Goal: Navigation & Orientation: Understand site structure

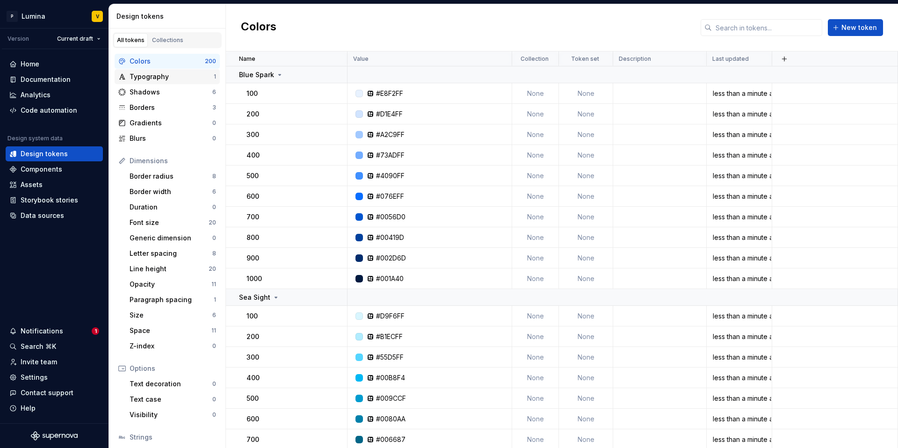
click at [155, 79] on div "Typography" at bounding box center [172, 76] width 84 height 9
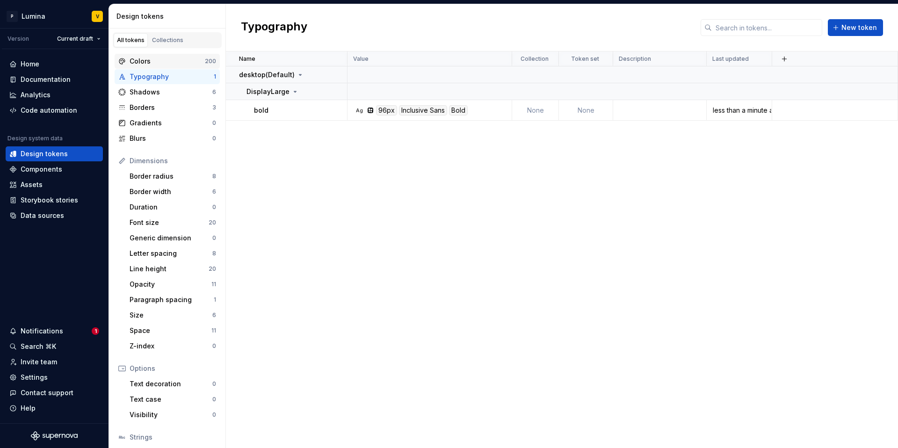
click at [169, 61] on div "Colors" at bounding box center [167, 61] width 75 height 9
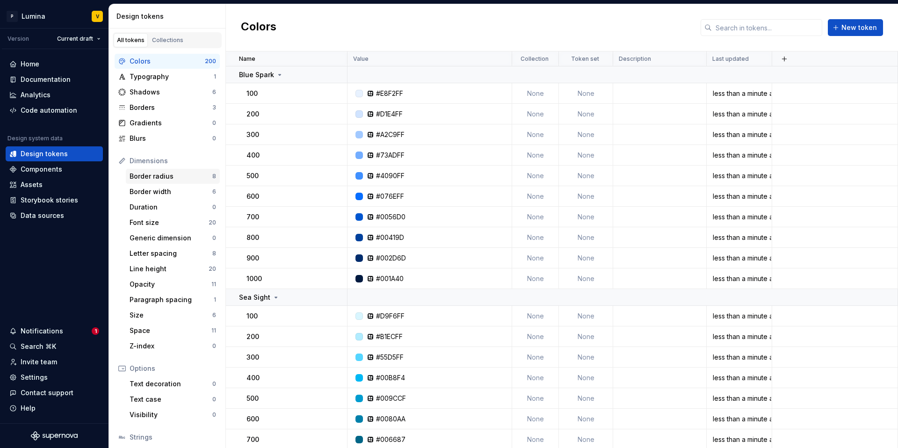
click at [165, 174] on div "Border radius" at bounding box center [171, 176] width 83 height 9
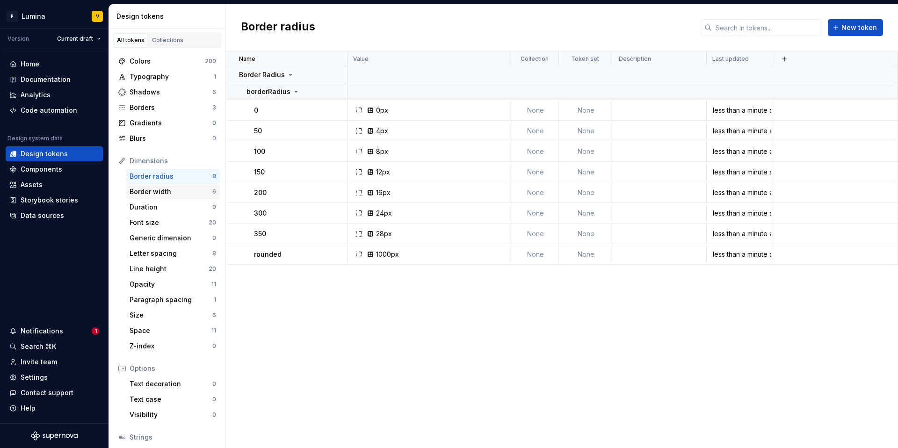
click at [158, 189] on div "Border width" at bounding box center [171, 191] width 83 height 9
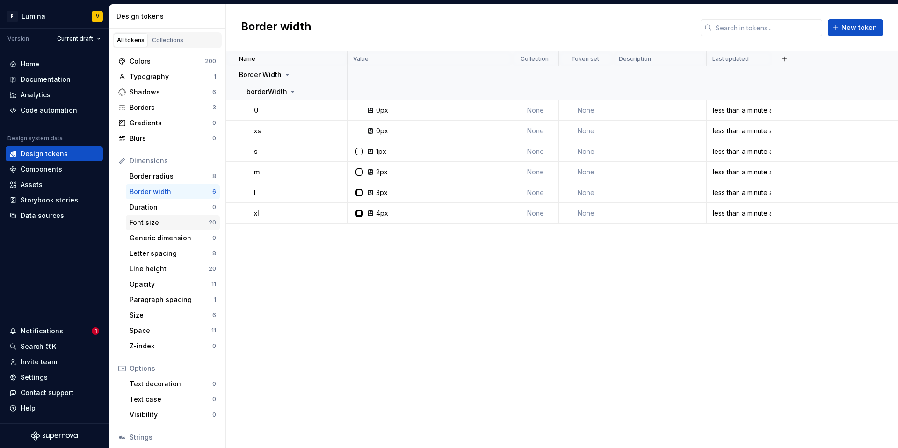
click at [155, 218] on div "Font size" at bounding box center [169, 222] width 79 height 9
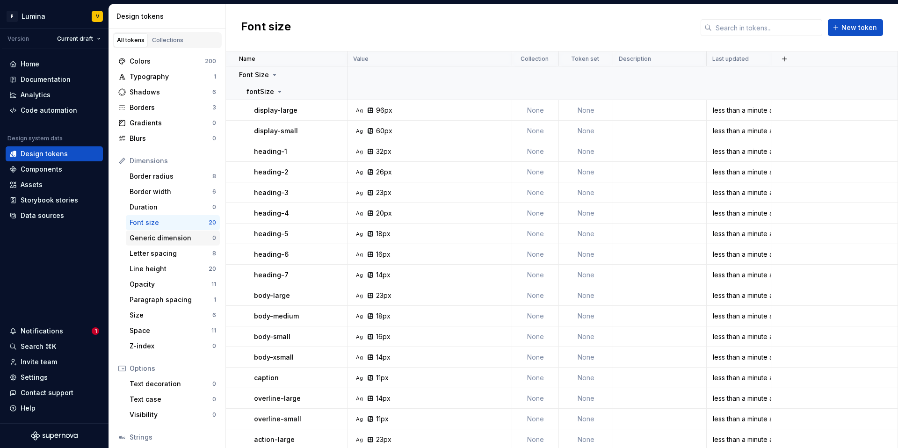
click at [174, 235] on div "Generic dimension" at bounding box center [171, 237] width 83 height 9
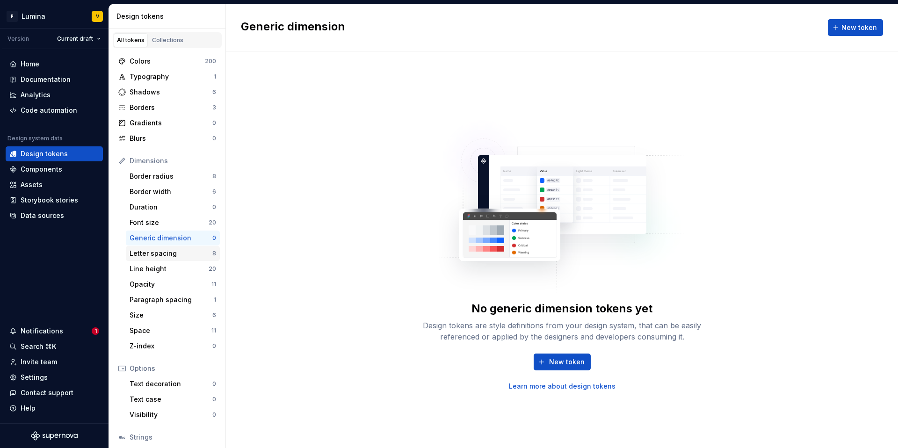
click at [174, 252] on div "Letter spacing" at bounding box center [171, 253] width 83 height 9
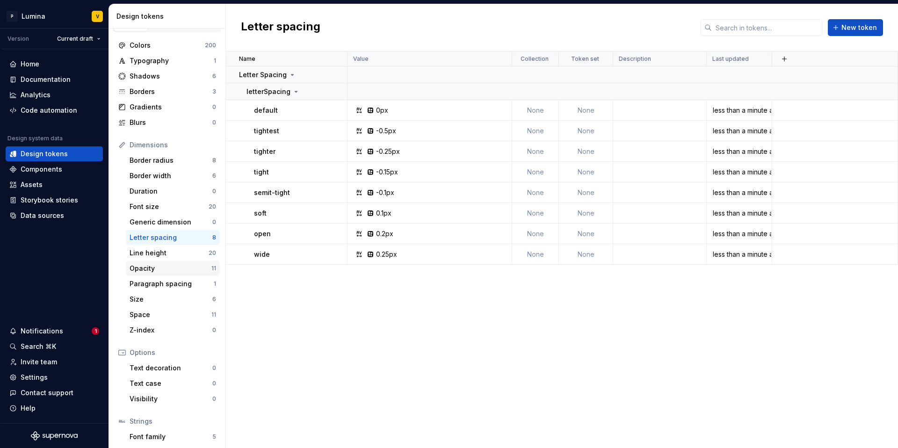
scroll to position [64, 0]
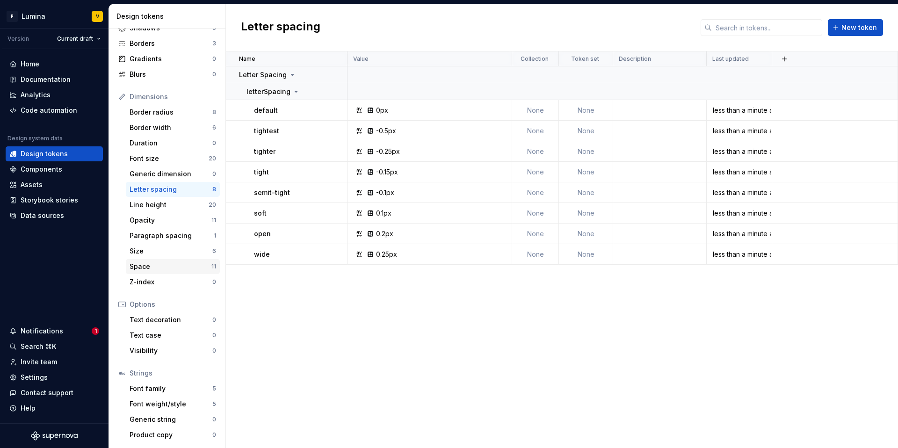
click at [165, 274] on div "Space 11" at bounding box center [173, 266] width 94 height 15
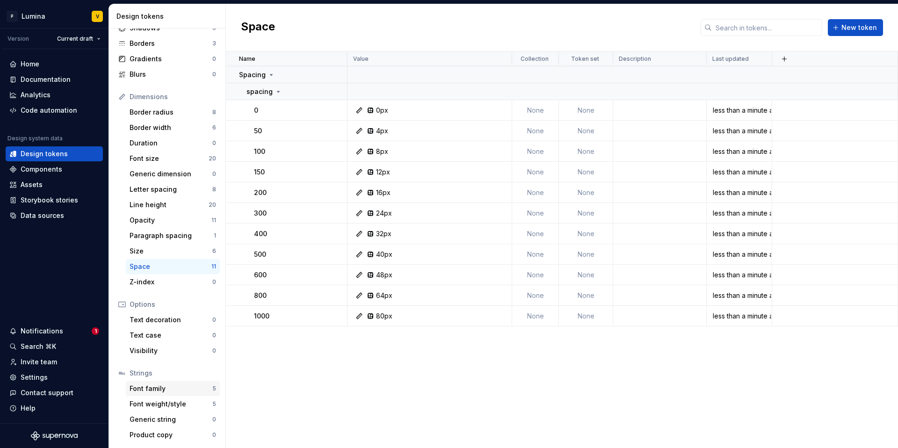
click at [177, 393] on div "Font family" at bounding box center [171, 388] width 83 height 9
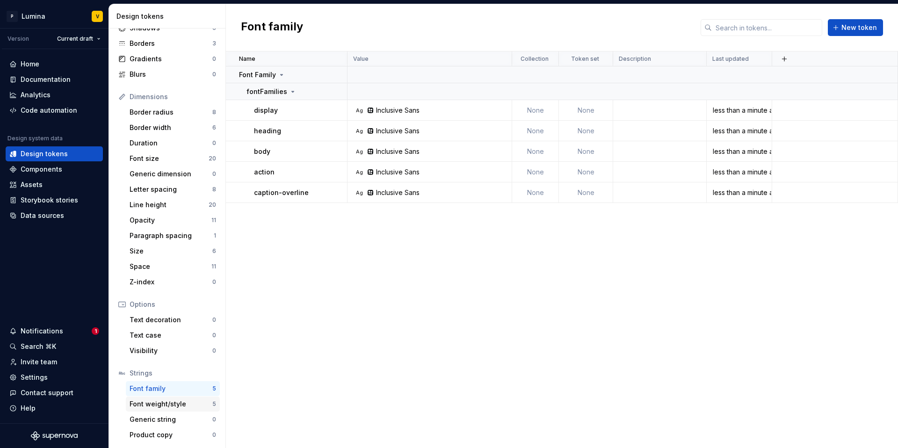
click at [175, 399] on div "Font weight/style" at bounding box center [171, 403] width 83 height 9
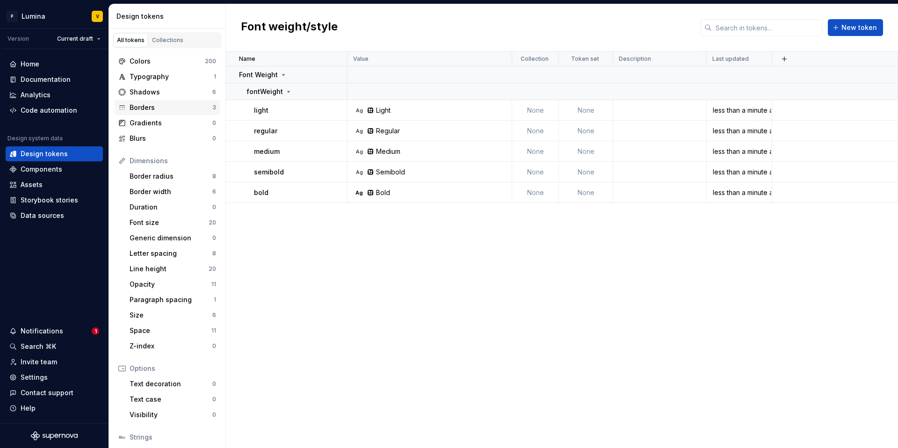
click at [143, 110] on div "Borders" at bounding box center [171, 107] width 83 height 9
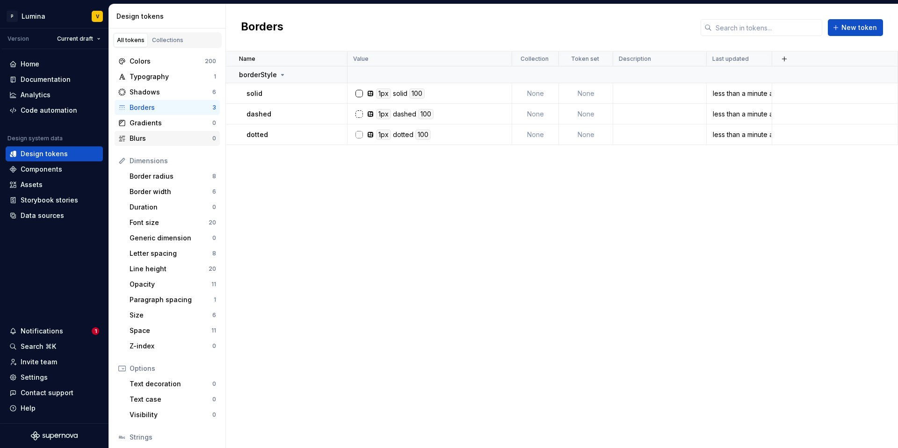
click at [160, 144] on div "Blurs 0" at bounding box center [167, 138] width 105 height 15
